Goal: Task Accomplishment & Management: Complete application form

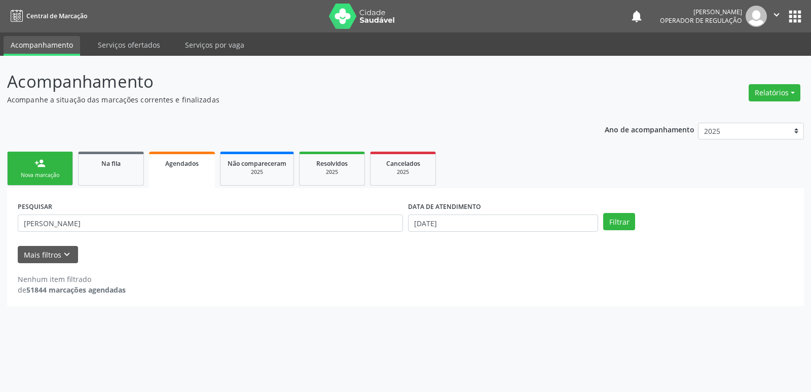
click at [45, 157] on link "person_add Nova marcação" at bounding box center [40, 169] width 66 height 34
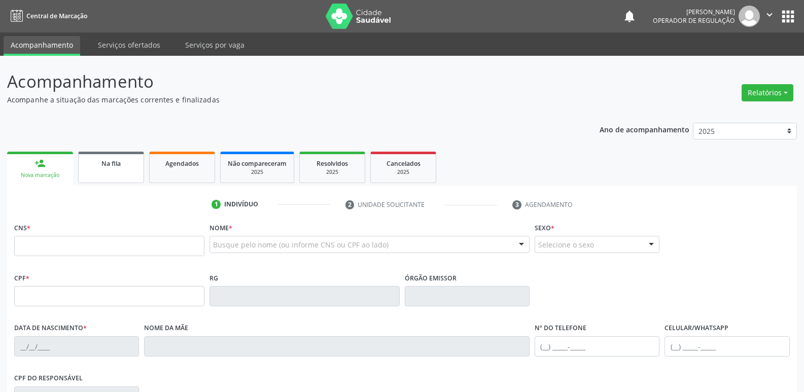
click at [97, 179] on link "Na fila" at bounding box center [111, 167] width 66 height 31
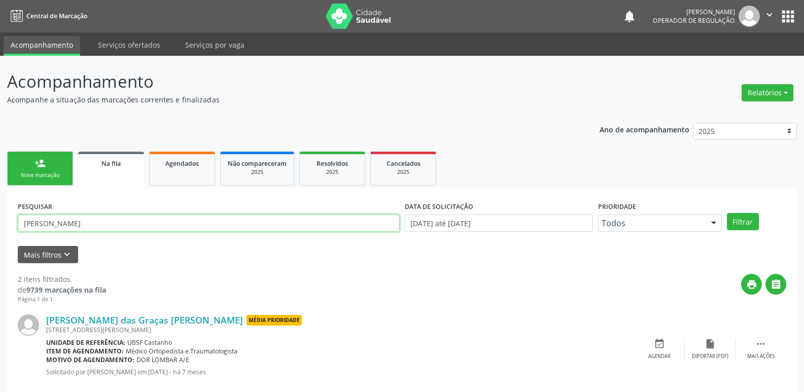
drag, startPoint x: 119, startPoint y: 222, endPoint x: 0, endPoint y: 222, distance: 119.2
click at [0, 222] on div "Acompanhamento Acompanhe a situação das marcações correntes e finalizadas Relat…" at bounding box center [402, 279] width 804 height 447
type input "705103351248940"
click at [727, 213] on button "Filtrar" at bounding box center [743, 221] width 32 height 17
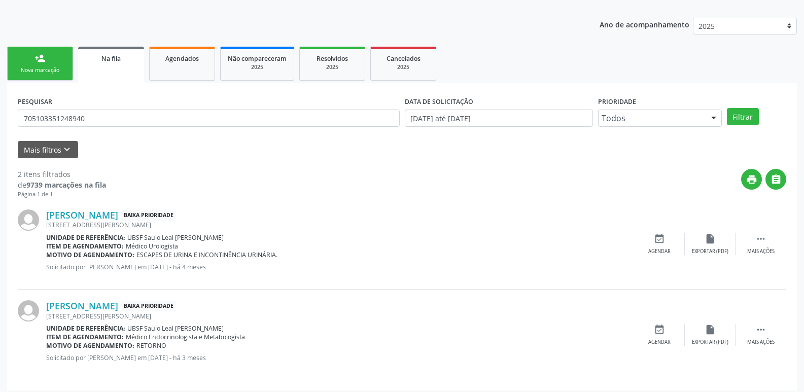
scroll to position [111, 0]
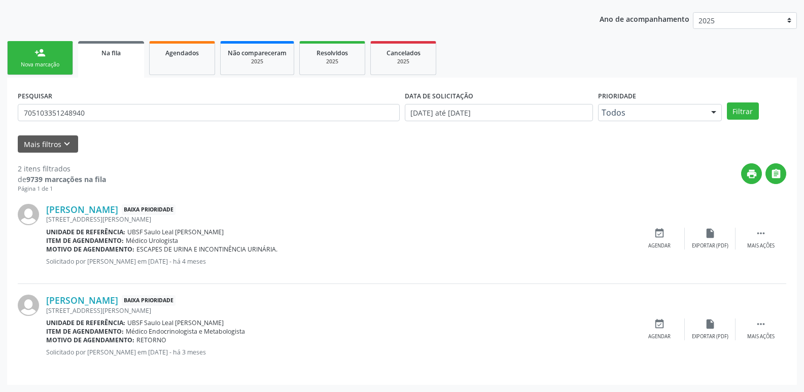
click at [49, 52] on link "person_add Nova marcação" at bounding box center [40, 58] width 66 height 34
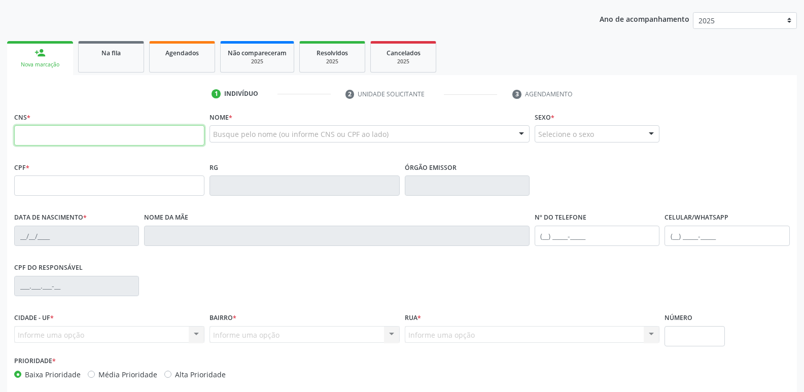
click at [129, 137] on input "text" at bounding box center [109, 135] width 190 height 20
type input "705 1033 5124 8940"
type input "300.752.894-15"
type input "[DATE]"
type input "[PERSON_NAME]"
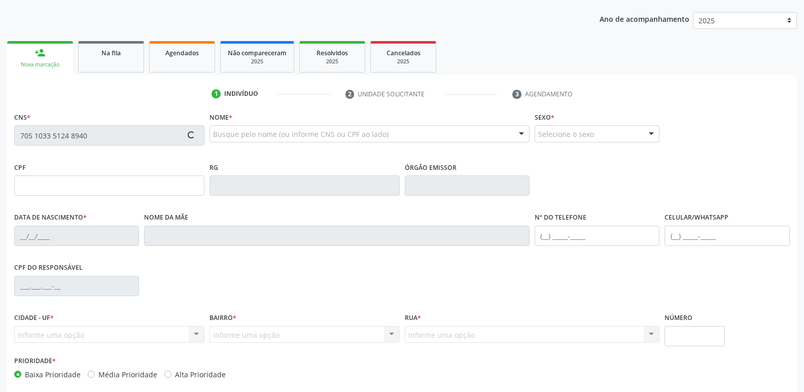
type input "[PHONE_NUMBER]"
type input "36"
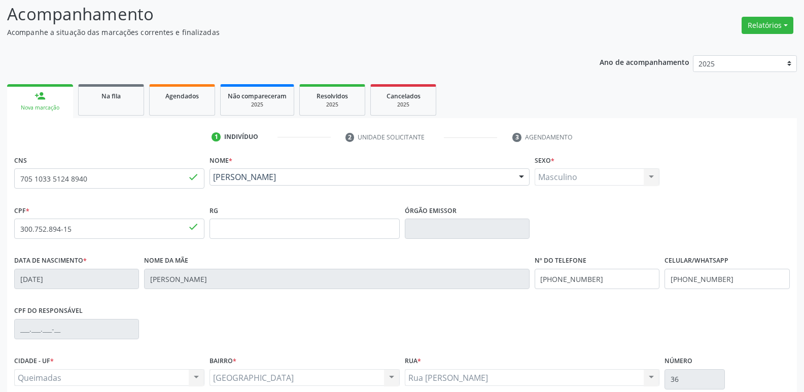
scroll to position [158, 0]
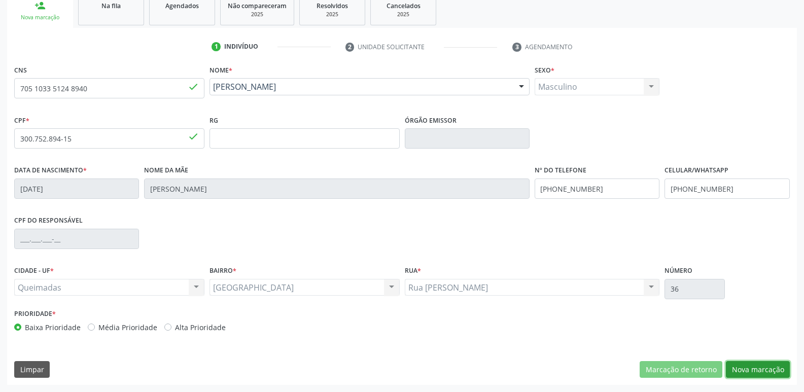
click at [755, 371] on button "Nova marcação" at bounding box center [758, 369] width 64 height 17
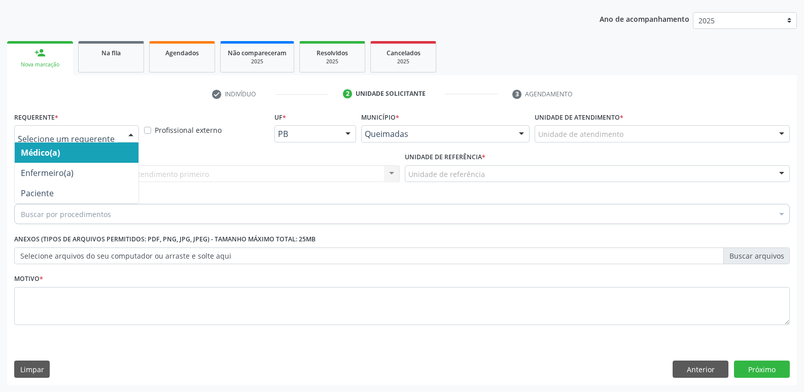
drag, startPoint x: 104, startPoint y: 133, endPoint x: 82, endPoint y: 166, distance: 39.8
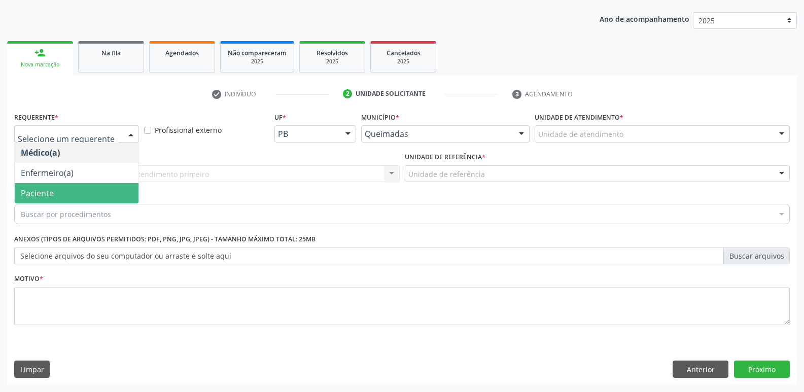
click at [70, 190] on span "Paciente" at bounding box center [77, 193] width 124 height 20
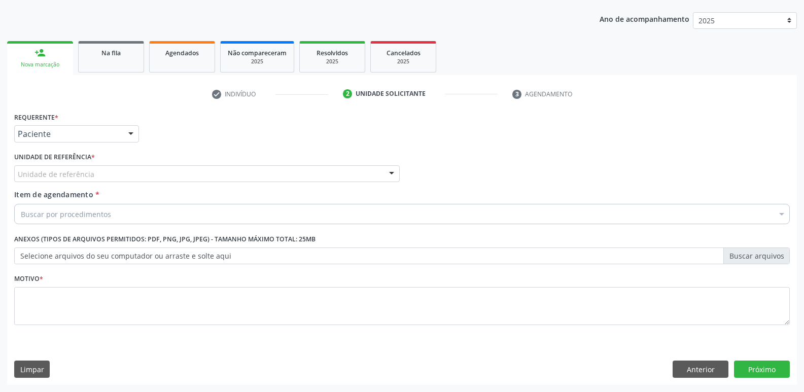
click at [83, 166] on div "Unidade de referência" at bounding box center [206, 173] width 385 height 17
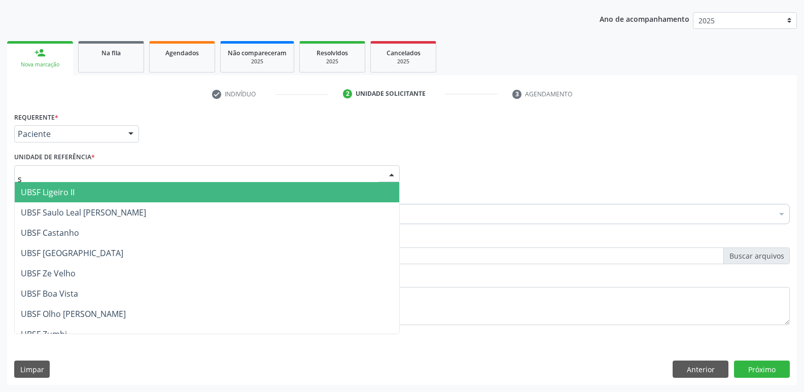
type input "sa"
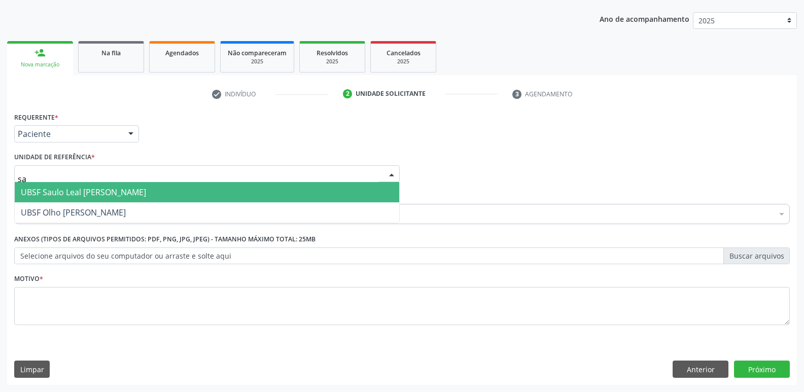
click at [86, 196] on span "UBSF Saulo Leal [PERSON_NAME]" at bounding box center [83, 192] width 125 height 11
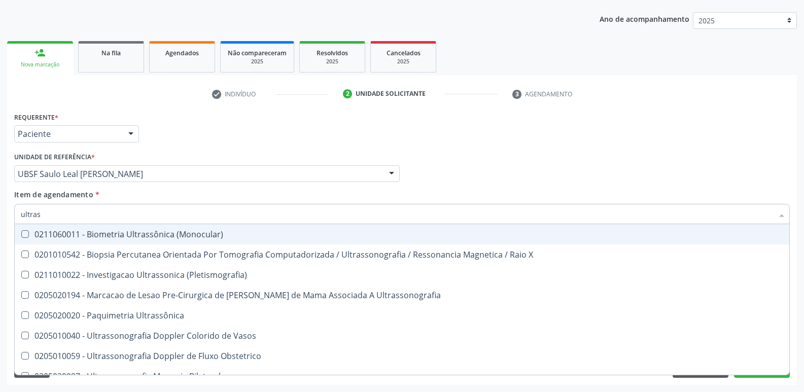
type input "ultrass"
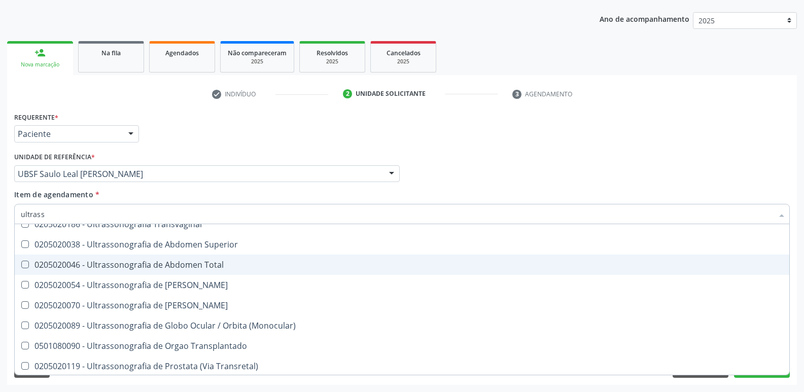
scroll to position [304, 0]
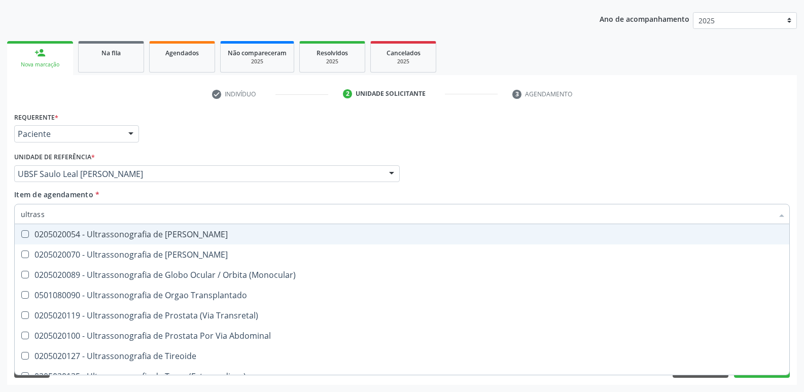
click at [228, 234] on div "0205020054 - Ultrassonografia de [PERSON_NAME]" at bounding box center [402, 234] width 762 height 8
checkbox Urinario "true"
click at [283, 148] on div "Requerente * Paciente Médico(a) Enfermeiro(a) Paciente Nenhum resultado encontr…" at bounding box center [402, 130] width 780 height 40
checkbox X "true"
checkbox Urinario "false"
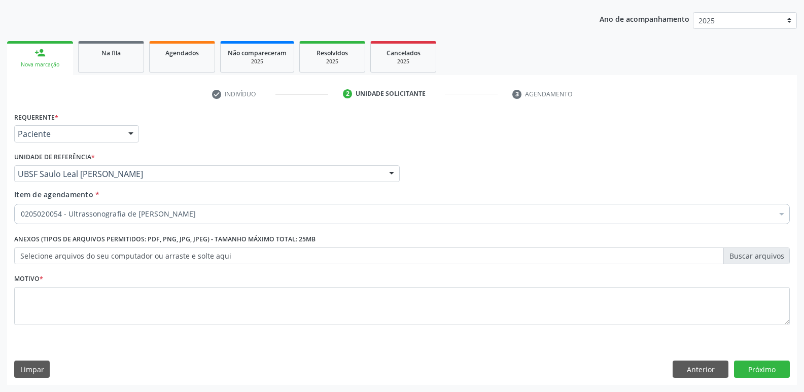
scroll to position [0, 0]
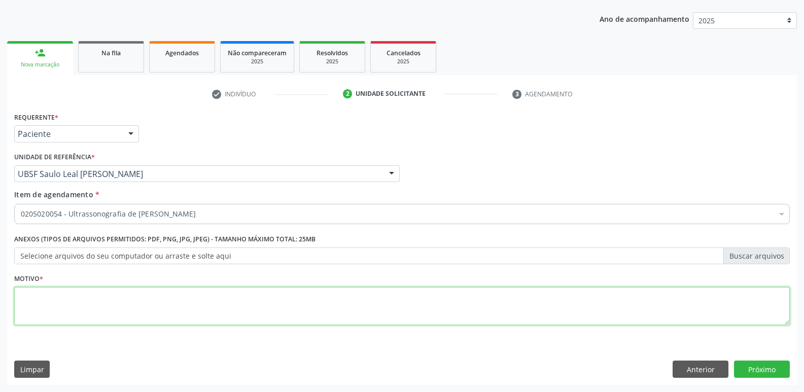
drag, startPoint x: 161, startPoint y: 300, endPoint x: 155, endPoint y: 299, distance: 5.7
click at [158, 300] on textarea at bounding box center [401, 306] width 775 height 39
paste textarea "avaliação"
type textarea "avaliação"
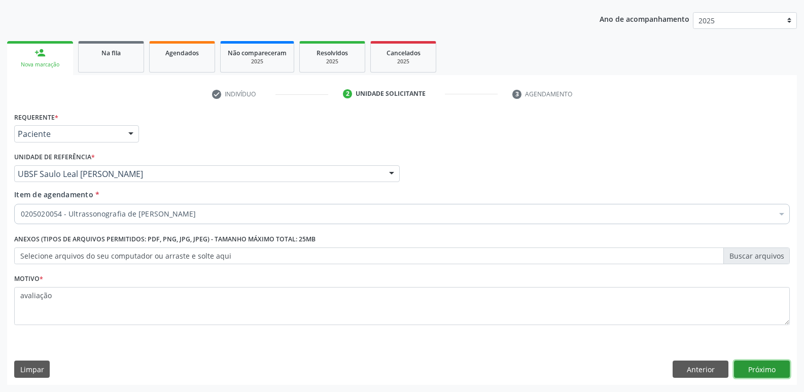
click at [763, 372] on button "Próximo" at bounding box center [762, 369] width 56 height 17
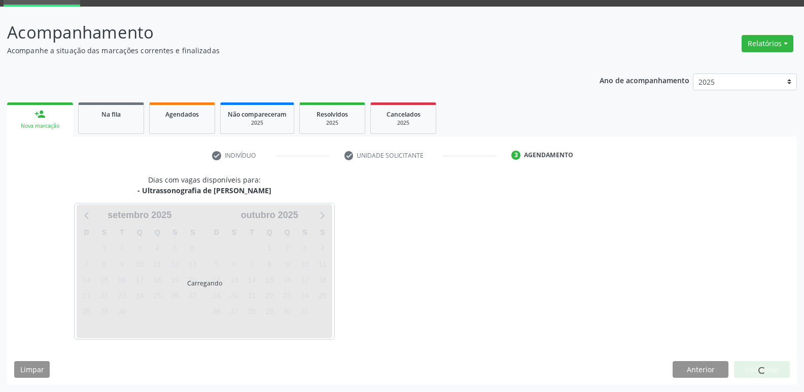
scroll to position [49, 0]
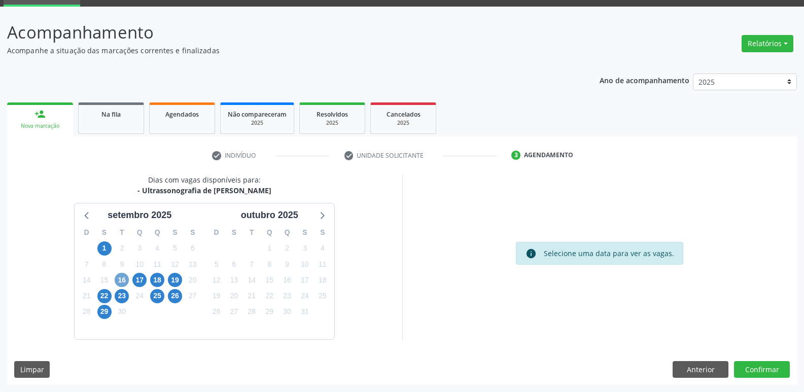
click at [125, 280] on span "16" at bounding box center [122, 280] width 14 height 14
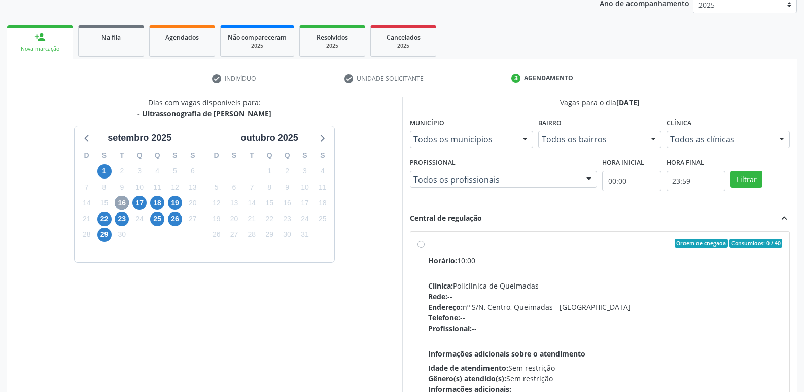
scroll to position [196, 0]
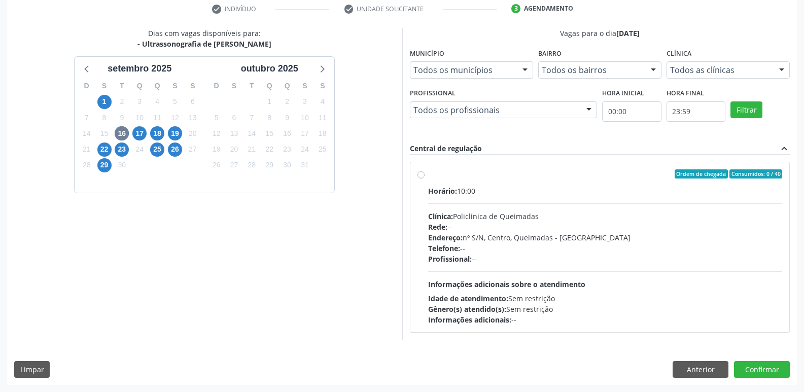
drag, startPoint x: 604, startPoint y: 240, endPoint x: 666, endPoint y: 272, distance: 69.6
click at [607, 240] on div "Endereço: nº S/N, Centro, Queimadas - [GEOGRAPHIC_DATA]" at bounding box center [605, 237] width 354 height 11
click at [424, 179] on input "Ordem de chegada Consumidos: 0 / 40 Horário: 10:00 Clínica: Policlinica de Quei…" at bounding box center [420, 173] width 7 height 9
radio input "true"
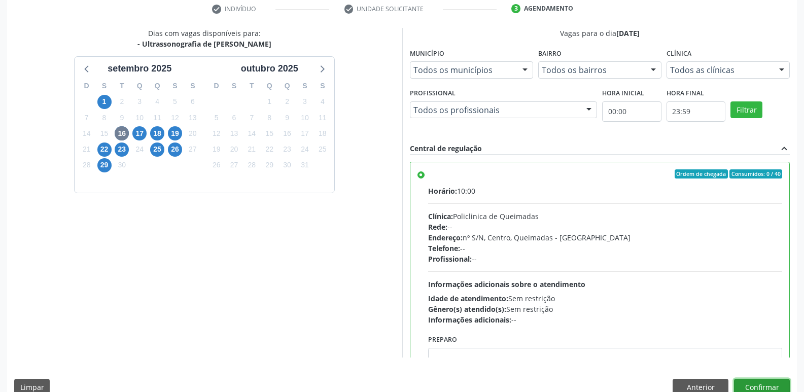
click at [776, 386] on button "Confirmar" at bounding box center [762, 387] width 56 height 17
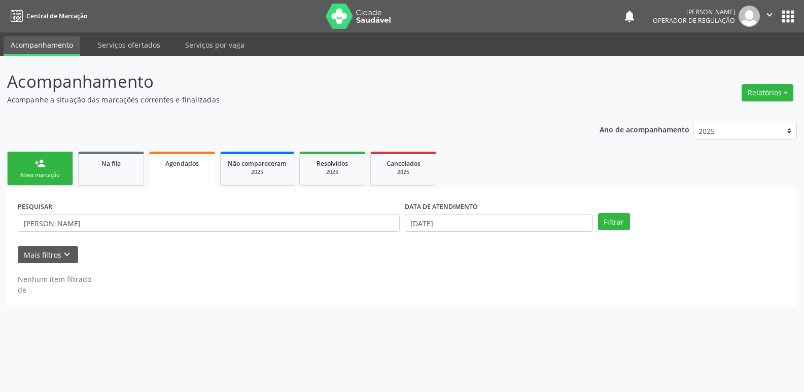
scroll to position [0, 0]
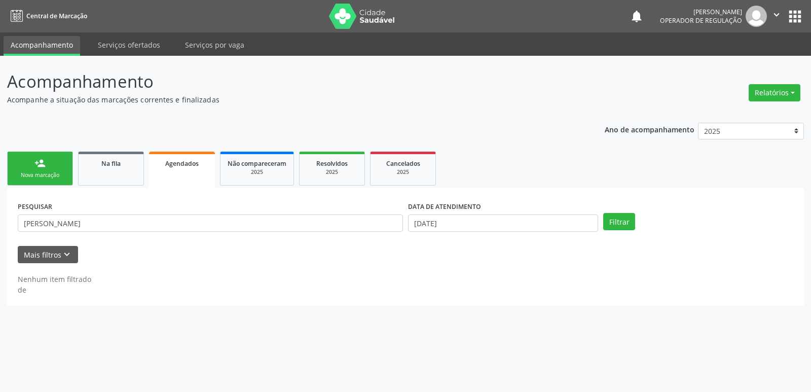
click at [56, 163] on link "person_add Nova marcação" at bounding box center [40, 169] width 66 height 34
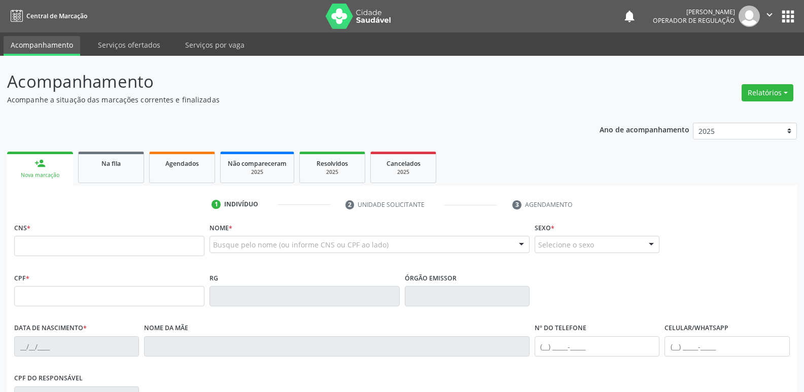
drag, startPoint x: 789, startPoint y: 21, endPoint x: 779, endPoint y: 29, distance: 12.6
click at [788, 21] on button "apps" at bounding box center [788, 17] width 18 height 18
click at [45, 204] on ul "1 Indivíduo 2 Unidade solicitante 3 Agendamento" at bounding box center [402, 204] width 790 height 17
click at [788, 13] on button "apps" at bounding box center [788, 17] width 18 height 18
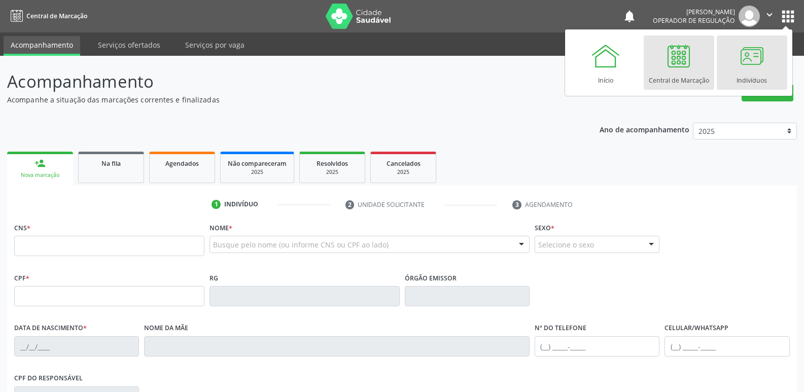
click at [754, 61] on div at bounding box center [751, 56] width 30 height 30
